Goal: Task Accomplishment & Management: Manage account settings

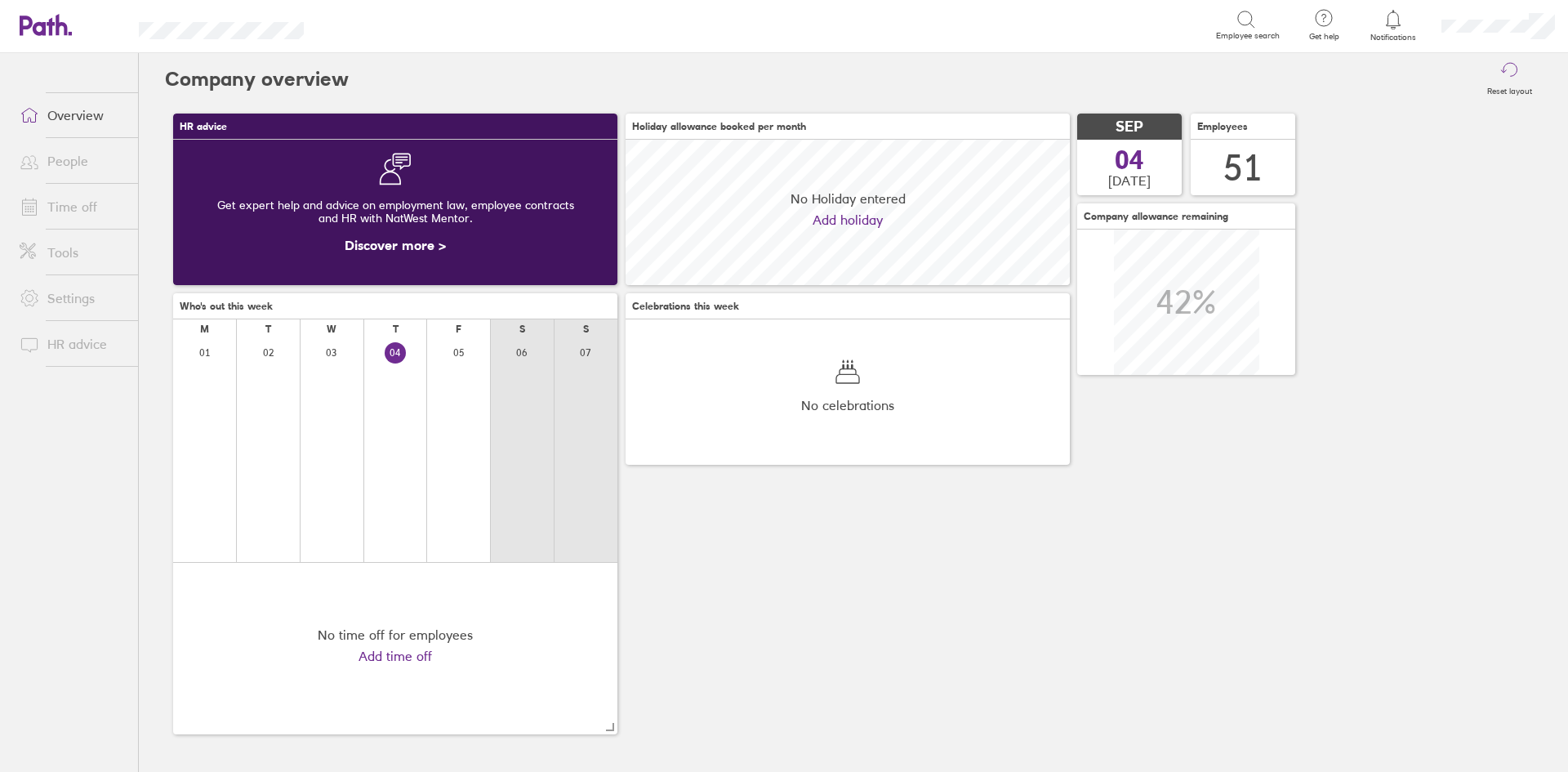
scroll to position [145, 445]
click at [39, 208] on span at bounding box center [27, 207] width 41 height 20
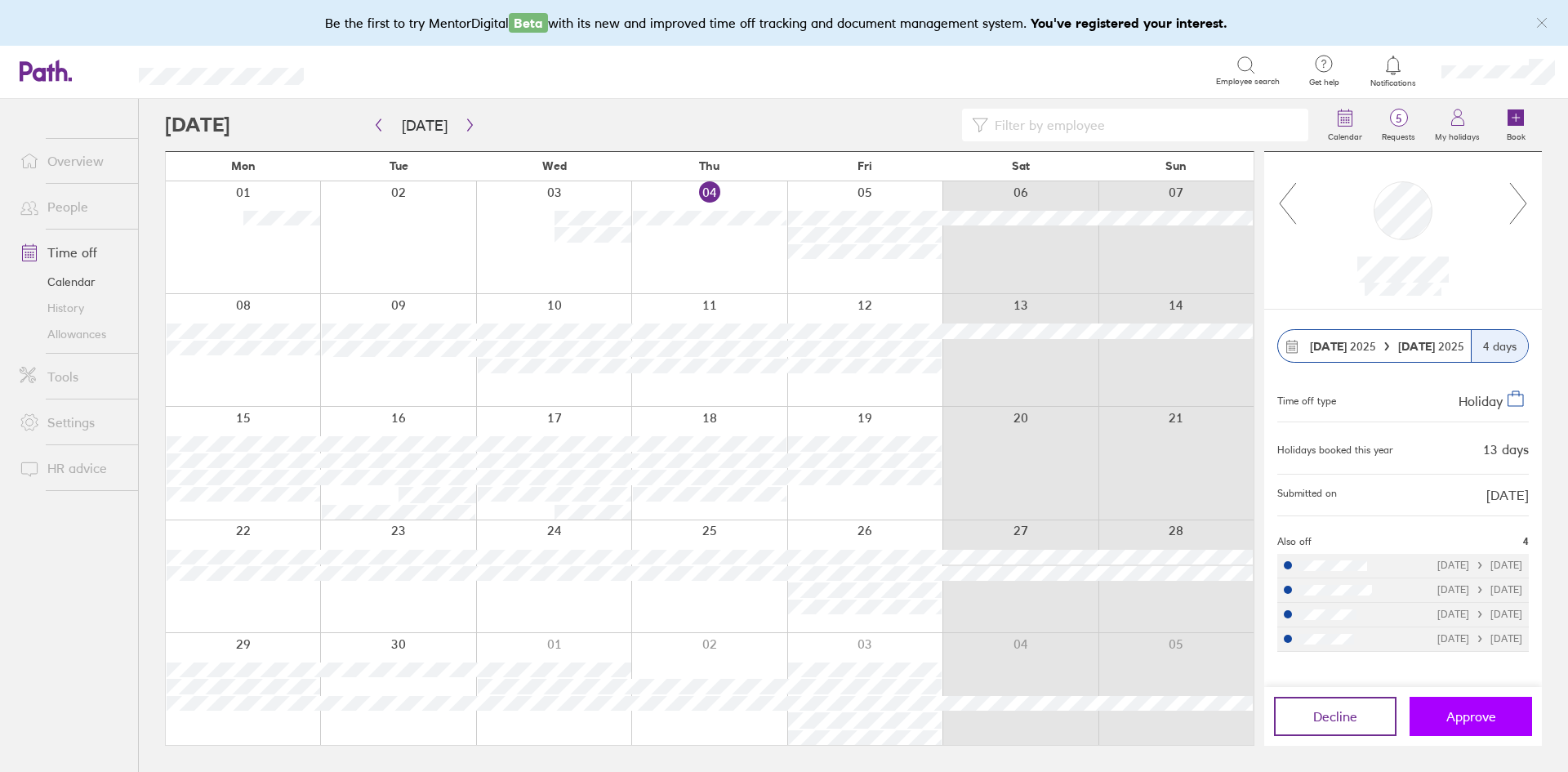
click at [1521, 721] on button "Approve" at bounding box center [1470, 716] width 122 height 39
click at [464, 125] on icon "button" at bounding box center [469, 125] width 12 height 13
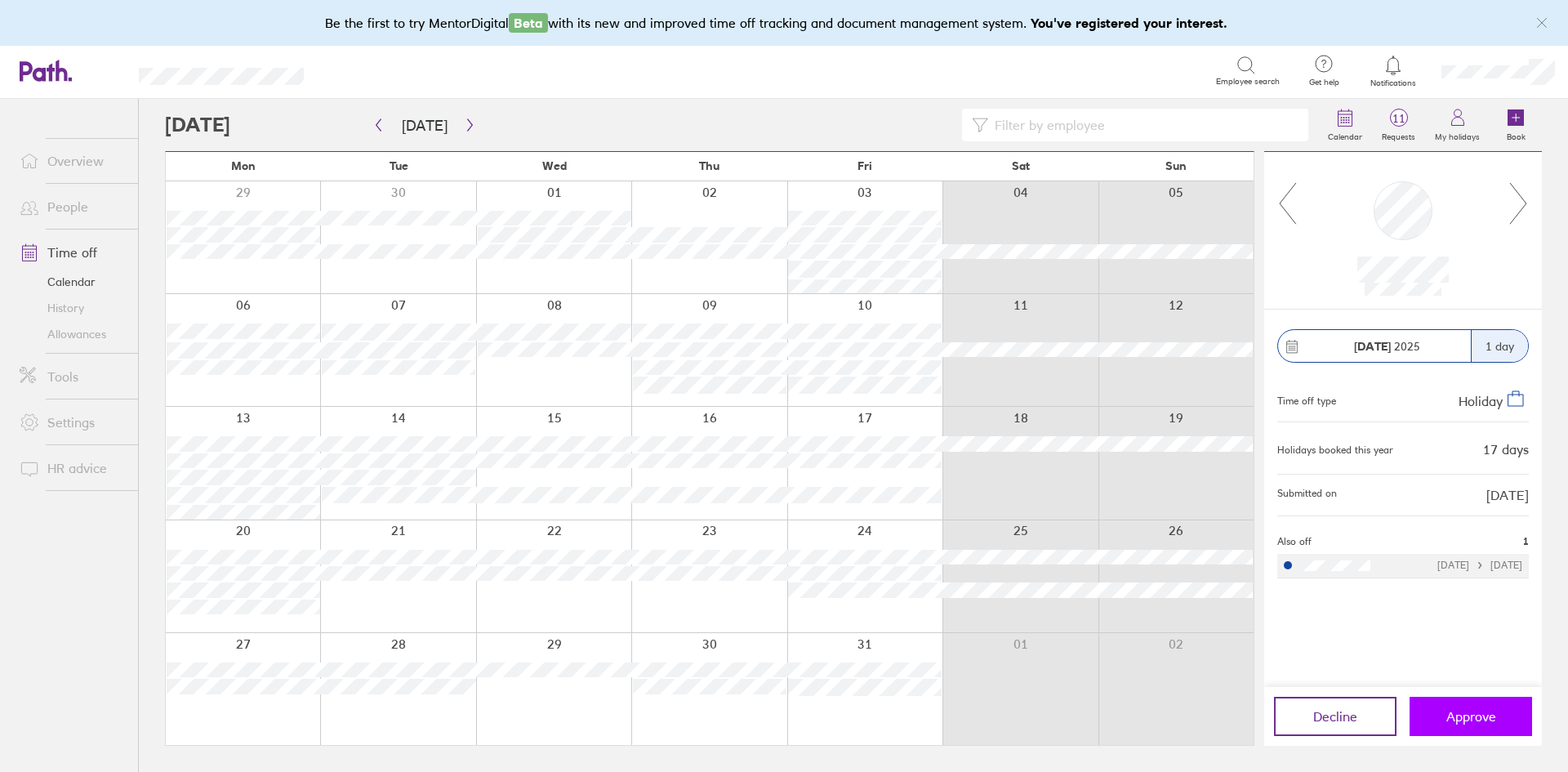
click at [1490, 712] on span "Approve" at bounding box center [1471, 716] width 50 height 15
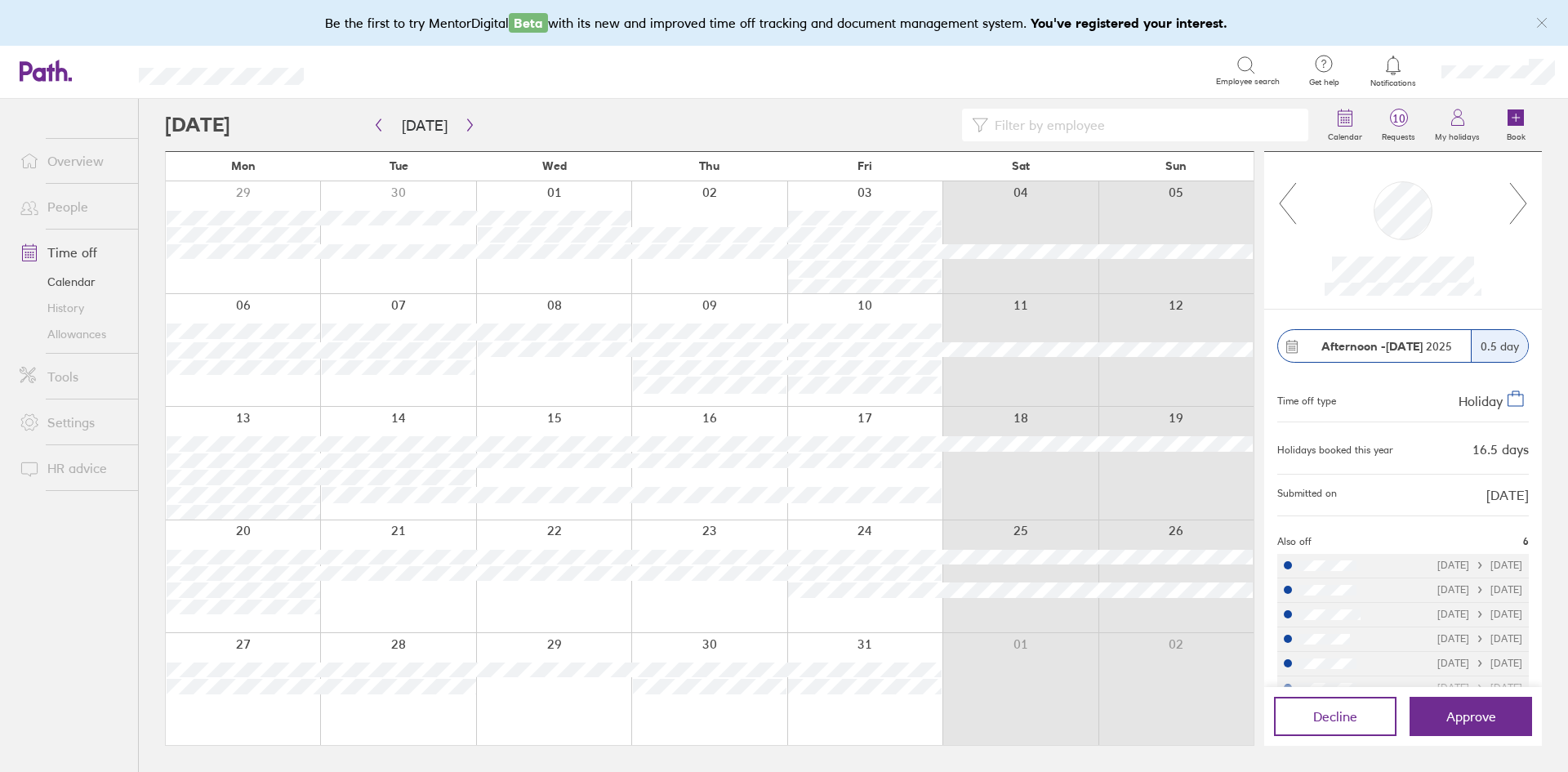
click at [484, 121] on div at bounding box center [742, 125] width 1154 height 33
click at [467, 122] on icon "button" at bounding box center [469, 125] width 12 height 13
